Goal: Book appointment/travel/reservation

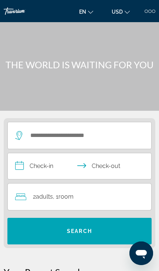
click at [155, 11] on div at bounding box center [153, 11] width 3 height 3
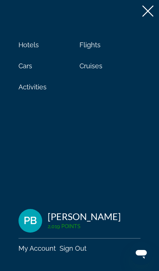
click at [24, 69] on span "Cars" at bounding box center [25, 66] width 14 height 8
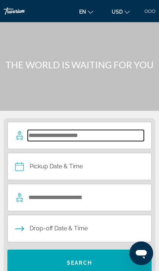
click at [108, 139] on input "Search widget" at bounding box center [86, 135] width 116 height 11
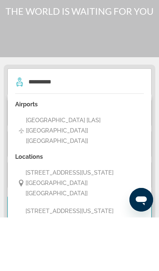
click at [40, 169] on span "[GEOGRAPHIC_DATA] [LAS] [[GEOGRAPHIC_DATA]] [[GEOGRAPHIC_DATA]]" at bounding box center [83, 184] width 114 height 31
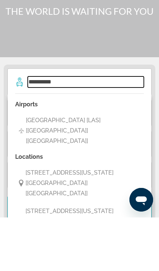
type input "**********"
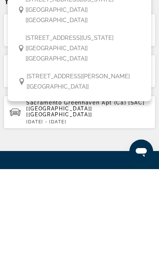
click at [44, 173] on span "[STREET_ADDRESS][PERSON_NAME] [[GEOGRAPHIC_DATA]]" at bounding box center [83, 183] width 113 height 21
type input "**********"
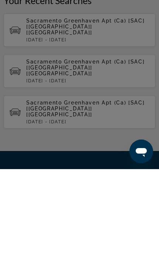
scroll to position [26, 0]
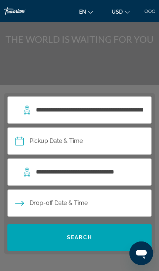
click at [116, 144] on input "Pickup date" at bounding box center [79, 142] width 146 height 29
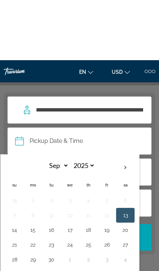
scroll to position [92, 0]
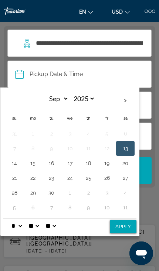
click at [128, 150] on button "13" at bounding box center [125, 148] width 10 height 10
click at [19, 223] on select "* * * * * * * * * ** ** **" at bounding box center [16, 226] width 13 height 15
select select "*"
click at [130, 222] on button "Apply" at bounding box center [123, 226] width 27 height 13
type input "**********"
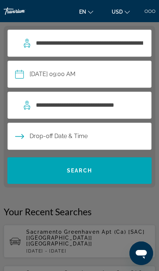
click at [43, 77] on input "**********" at bounding box center [79, 75] width 146 height 29
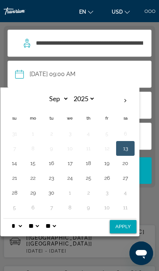
click at [93, 250] on div "Main content" at bounding box center [79, 135] width 159 height 271
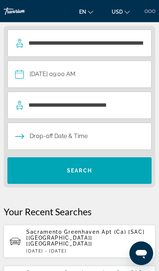
click at [135, 172] on span "Search widget" at bounding box center [79, 171] width 144 height 18
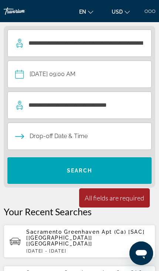
click at [41, 139] on input "Drop-off date" at bounding box center [79, 137] width 146 height 29
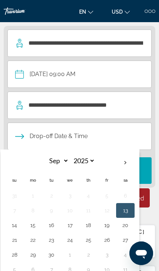
click at [130, 213] on button "13" at bounding box center [125, 211] width 10 height 10
click at [16, 227] on button "14" at bounding box center [14, 225] width 10 height 10
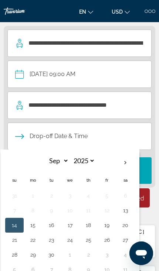
click at [150, 172] on span "Search widget" at bounding box center [79, 171] width 144 height 18
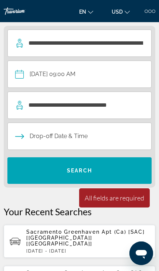
click at [35, 140] on input "Drop-off date" at bounding box center [79, 137] width 146 height 29
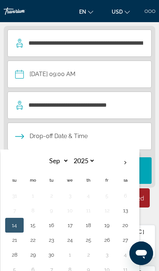
click at [10, 227] on button "14" at bounding box center [14, 225] width 10 height 10
click at [147, 173] on span "Search widget" at bounding box center [79, 171] width 144 height 18
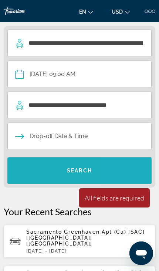
click at [136, 173] on span "Search widget" at bounding box center [79, 171] width 144 height 18
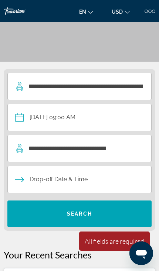
scroll to position [50, 0]
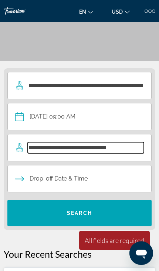
click at [130, 149] on input "**********" at bounding box center [86, 147] width 116 height 11
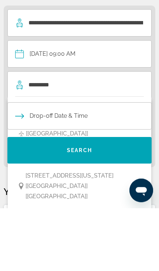
scroll to position [113, 0]
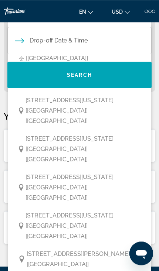
click at [30, 249] on span "[STREET_ADDRESS][PERSON_NAME] [[GEOGRAPHIC_DATA]]" at bounding box center [83, 259] width 113 height 21
type input "**********"
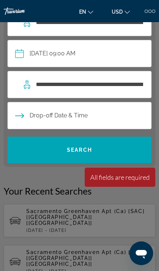
click at [37, 117] on input "Drop-off date" at bounding box center [79, 116] width 146 height 29
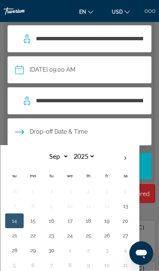
scroll to position [92, 0]
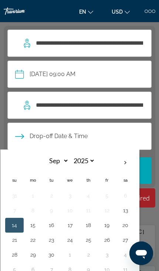
click at [13, 222] on button "14" at bounding box center [14, 225] width 10 height 10
type input "**********"
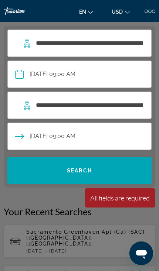
click at [135, 201] on div "All fields are required" at bounding box center [120, 198] width 60 height 8
click at [135, 170] on span "Search widget" at bounding box center [79, 171] width 144 height 18
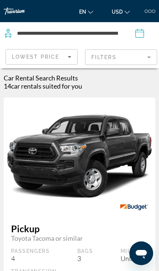
click at [140, 35] on input "Pickup date: Sep 13, 2025 09:00 AM" at bounding box center [140, 34] width 28 height 24
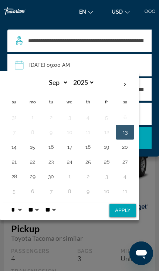
click at [101, 234] on div "Main content" at bounding box center [79, 135] width 159 height 271
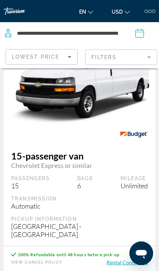
scroll to position [3334, 0]
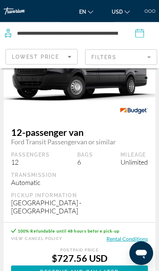
scroll to position [394, 0]
